Goal: Obtain resource: Download file/media

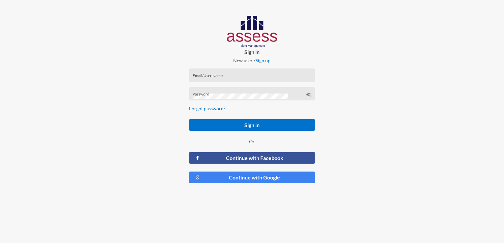
click at [244, 77] on input "Email/User Name" at bounding box center [252, 77] width 119 height 5
type input "fatma.amin@ebi.gov.eg"
click at [236, 92] on div "Password" at bounding box center [252, 96] width 119 height 10
click at [257, 118] on form "fatma.amin@ebi.gov.eg Email/User Name Password Forgot password? Sign in Or Cont…" at bounding box center [252, 126] width 136 height 126
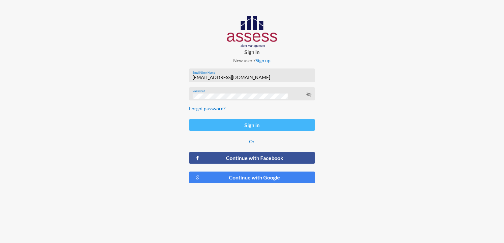
click at [258, 125] on button "Sign in" at bounding box center [252, 125] width 126 height 12
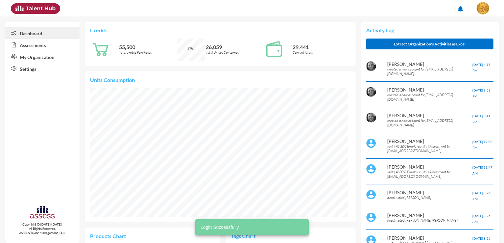
scroll to position [58, 124]
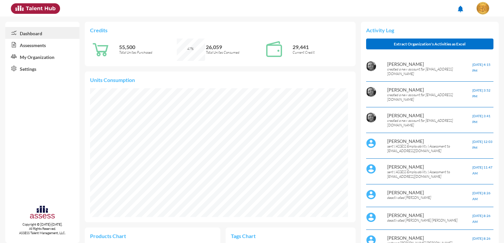
click at [50, 45] on link "Assessments" at bounding box center [42, 45] width 74 height 12
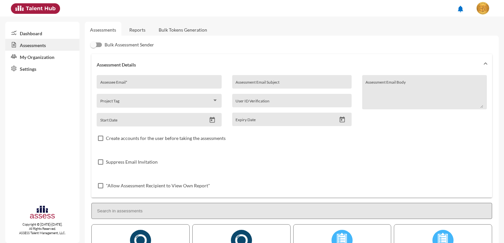
click at [167, 32] on link "Bulk Tokens Generation" at bounding box center [182, 30] width 59 height 16
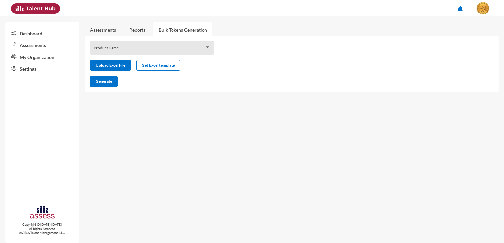
click at [144, 49] on span at bounding box center [149, 49] width 111 height 5
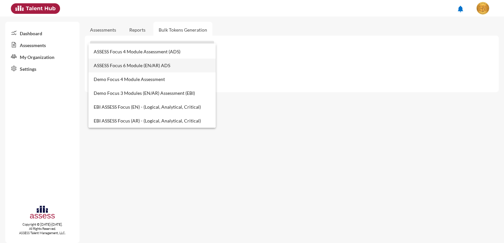
scroll to position [198, 0]
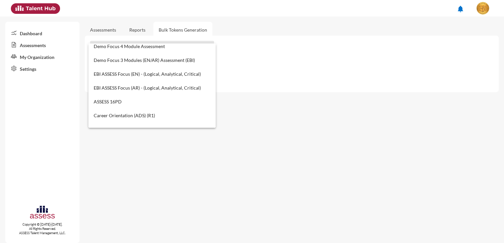
click at [109, 30] on div at bounding box center [252, 121] width 504 height 243
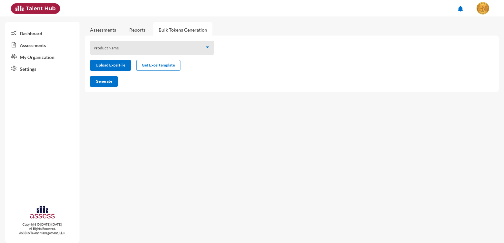
click at [136, 27] on link "Reports" at bounding box center [137, 30] width 27 height 16
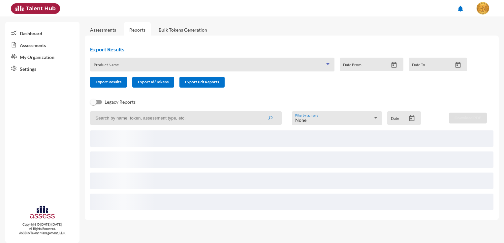
click at [307, 66] on span at bounding box center [209, 66] width 231 height 5
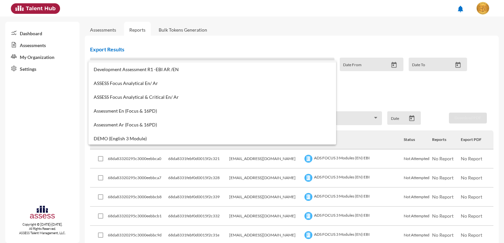
scroll to position [396, 0]
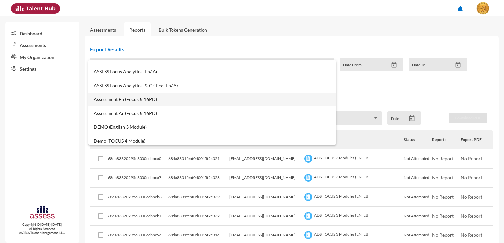
click at [159, 101] on span "Assessment En (Focus & 16PD)" at bounding box center [212, 99] width 237 height 5
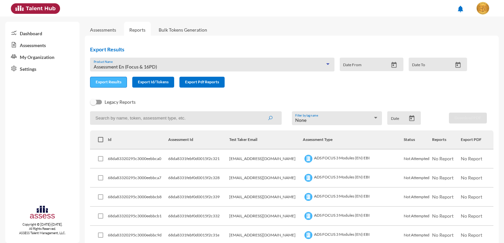
click at [111, 84] on span "Export Results" at bounding box center [109, 81] width 26 height 5
click at [165, 118] on input at bounding box center [186, 118] width 192 height 14
paste input "68d26edfd14174001593f7fc"
click at [269, 120] on icon "submit" at bounding box center [269, 118] width 5 height 5
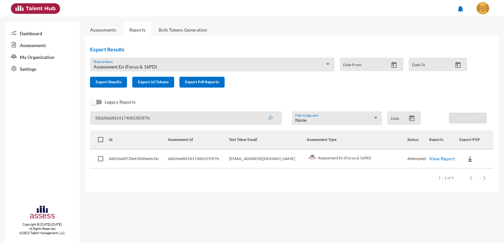
click at [467, 160] on img at bounding box center [470, 159] width 7 height 7
click at [432, 160] on div at bounding box center [252, 121] width 504 height 243
click at [432, 160] on link "View Report" at bounding box center [442, 159] width 26 height 6
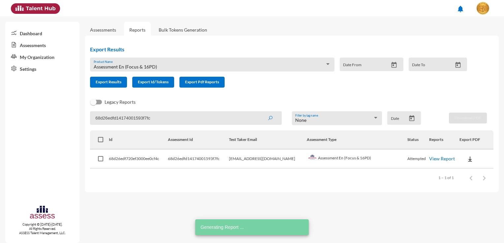
click at [158, 119] on input "68d26edfd14174001593f7fc" at bounding box center [186, 118] width 192 height 14
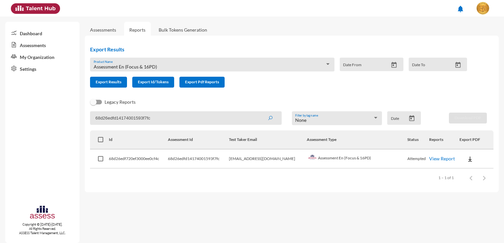
paste input "845"
type input "68d26edfd14174001593f845"
click at [273, 118] on button "submit" at bounding box center [269, 118] width 21 height 12
click at [444, 160] on link "View Report" at bounding box center [442, 159] width 26 height 6
click at [429, 158] on link "View Report" at bounding box center [442, 159] width 26 height 6
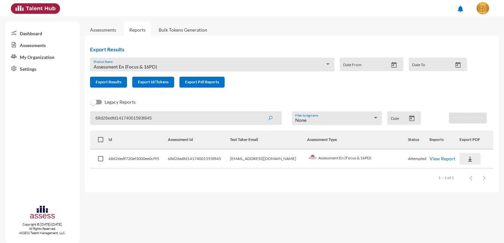
click at [467, 158] on img at bounding box center [470, 159] width 7 height 7
click at [442, 159] on div at bounding box center [252, 121] width 504 height 243
click at [442, 159] on link "View Report" at bounding box center [442, 159] width 26 height 6
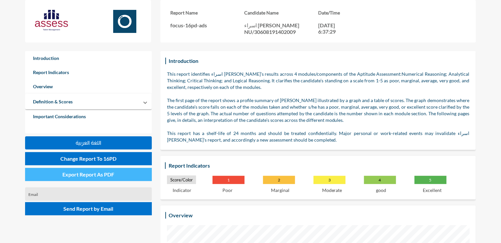
click at [111, 176] on span "Export Report As PDF" at bounding box center [88, 174] width 52 height 6
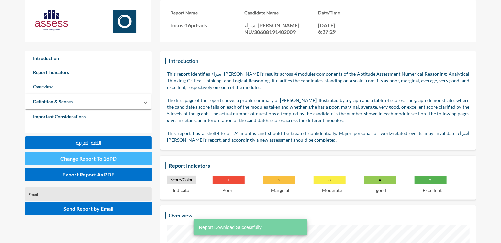
click at [112, 160] on span "Change Report To 16PD" at bounding box center [88, 159] width 56 height 6
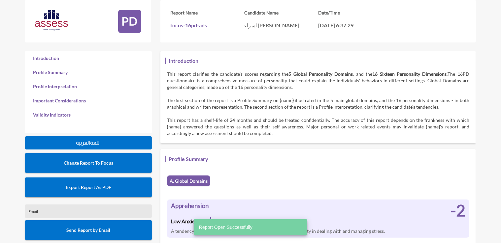
scroll to position [243, 501]
click at [116, 187] on button "Export Report As PDF" at bounding box center [88, 188] width 127 height 20
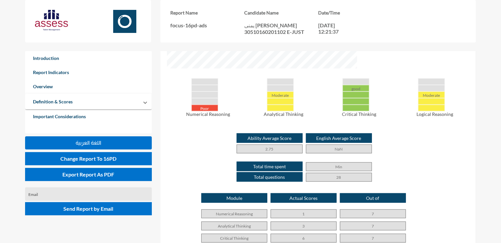
scroll to position [243, 501]
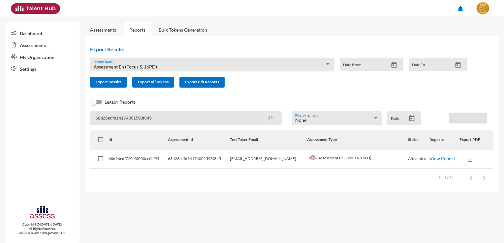
click at [168, 119] on input "68d26edfd14174001593f845" at bounding box center [186, 118] width 192 height 14
click at [38, 48] on link "Assessments" at bounding box center [42, 45] width 74 height 12
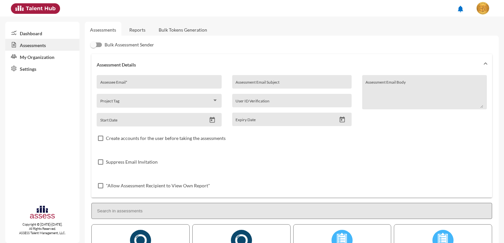
click at [144, 30] on link "Reports" at bounding box center [137, 30] width 27 height 16
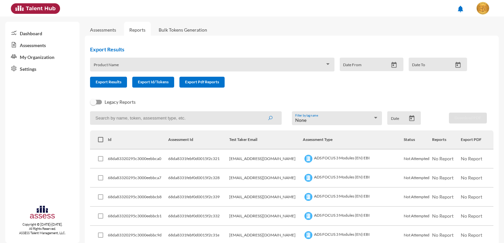
click at [124, 116] on input at bounding box center [186, 118] width 192 height 14
paste input "68d26edfd14174001593f845"
type input "68d26edfd14174001593f845"
click at [267, 119] on icon "submit" at bounding box center [269, 118] width 5 height 5
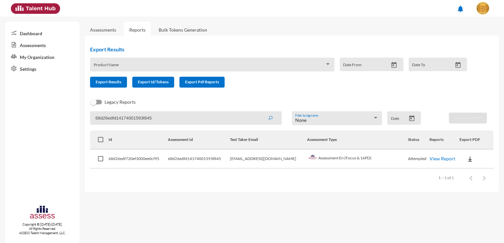
click at [440, 158] on link "View Report" at bounding box center [442, 159] width 26 height 6
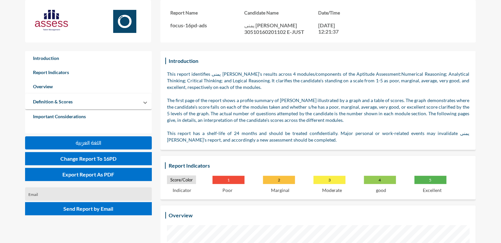
scroll to position [243, 501]
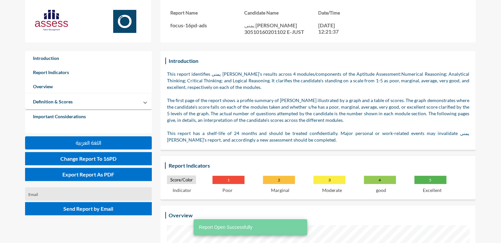
scroll to position [243, 501]
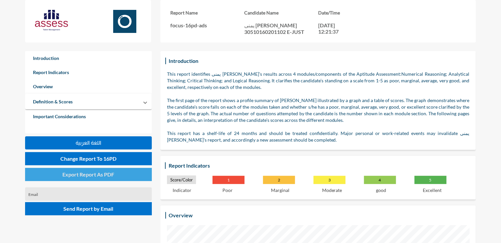
click at [107, 177] on span "Export Report As PDF" at bounding box center [88, 174] width 52 height 6
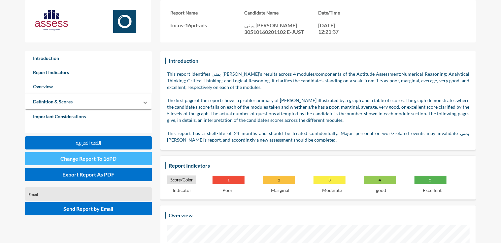
click at [124, 162] on button "Change Report To 16PD" at bounding box center [88, 158] width 127 height 13
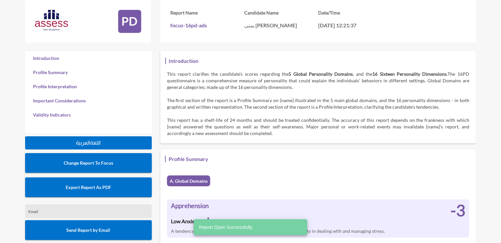
click at [111, 187] on button "Export Report As PDF" at bounding box center [88, 188] width 127 height 20
